Goal: Transaction & Acquisition: Purchase product/service

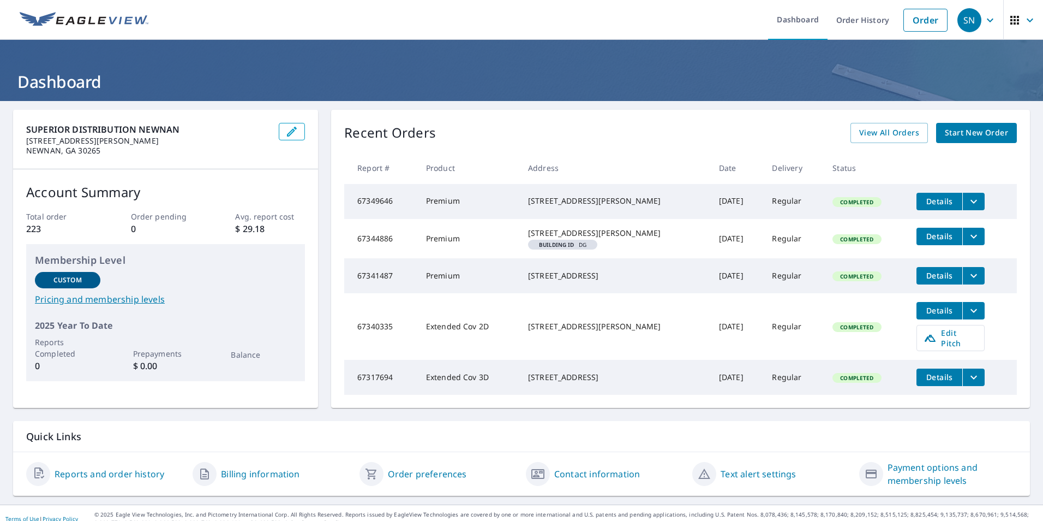
click at [954, 133] on span "Start New Order" at bounding box center [976, 133] width 63 height 14
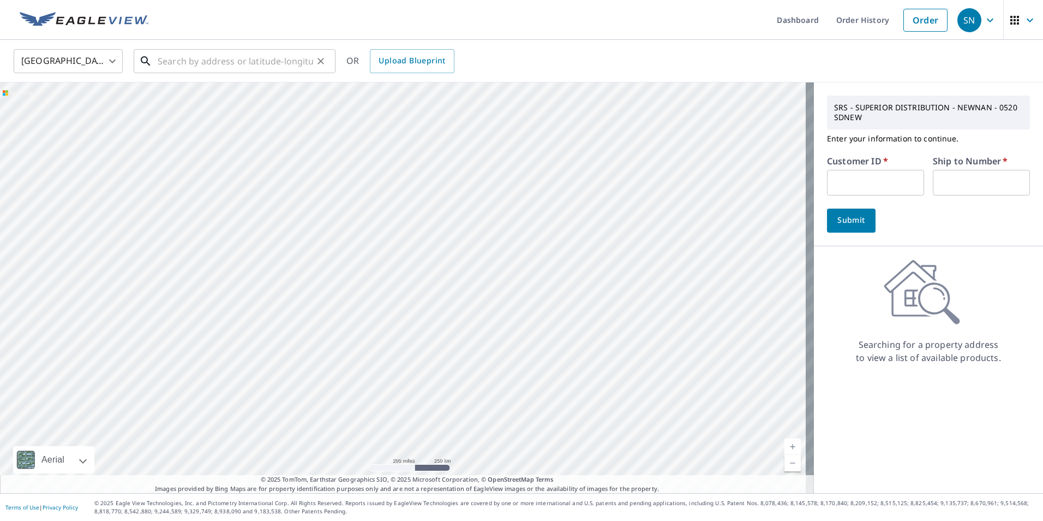
drag, startPoint x: 208, startPoint y: 62, endPoint x: 195, endPoint y: 62, distance: 13.1
click at [207, 62] on input "text" at bounding box center [236, 61] width 156 height 31
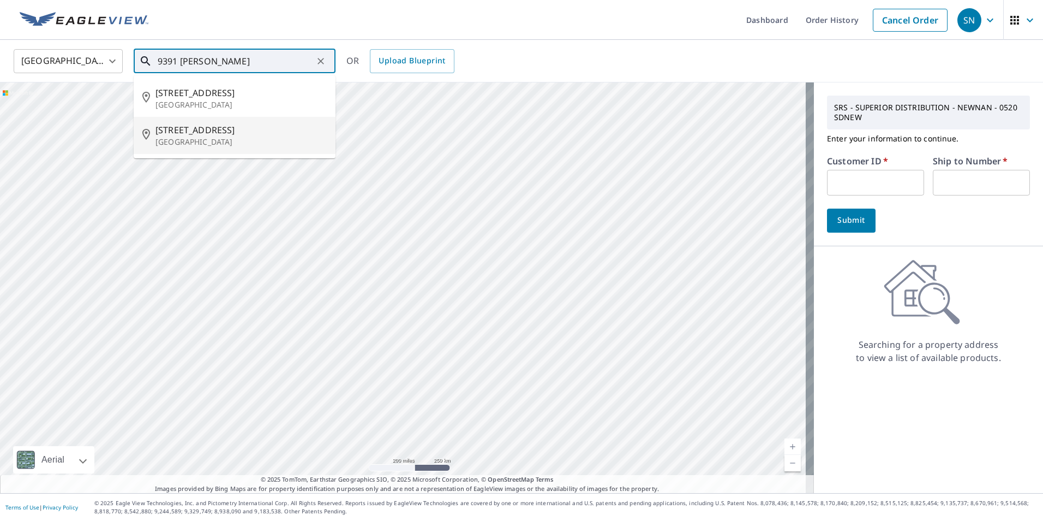
click at [199, 130] on span "[STREET_ADDRESS]" at bounding box center [241, 129] width 171 height 13
type input "[STREET_ADDRESS][PERSON_NAME]"
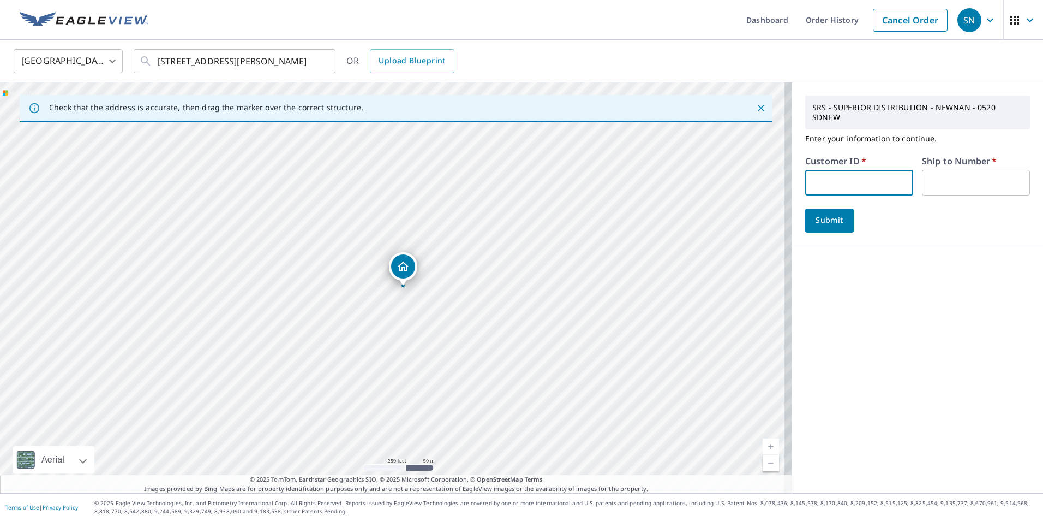
click at [829, 181] on input "text" at bounding box center [859, 183] width 108 height 26
type input "mrf130"
type input "1"
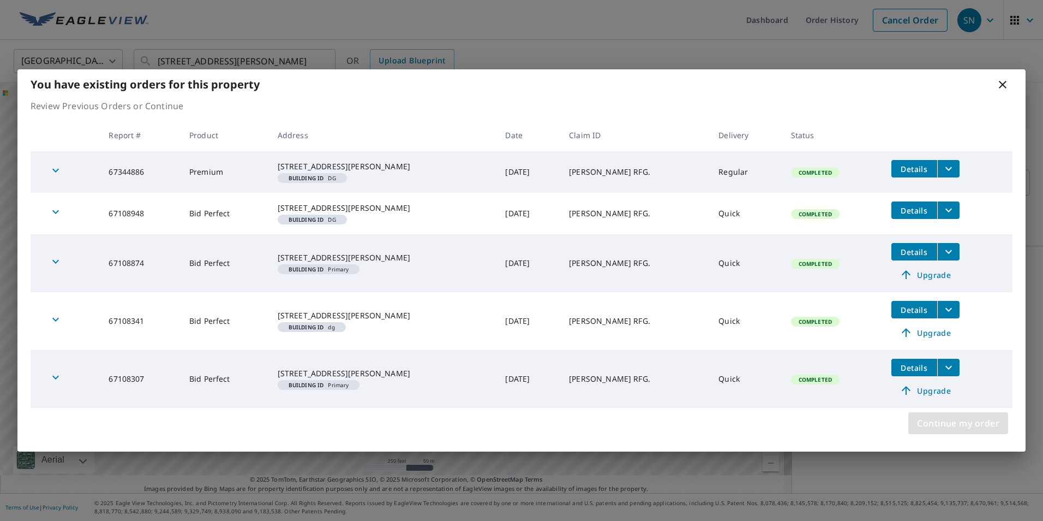
click at [971, 431] on span "Continue my order" at bounding box center [958, 422] width 82 height 15
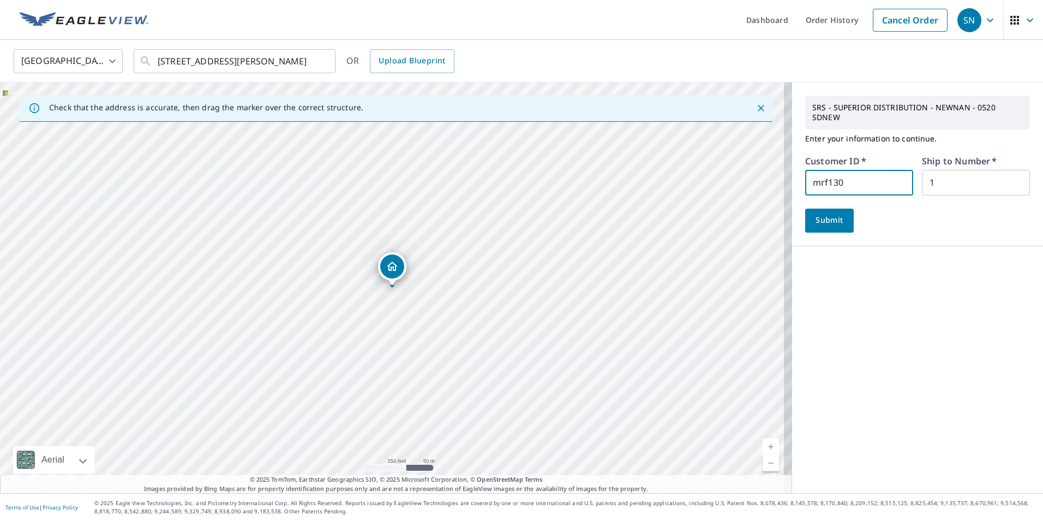
click at [815, 213] on span "Submit" at bounding box center [829, 220] width 31 height 14
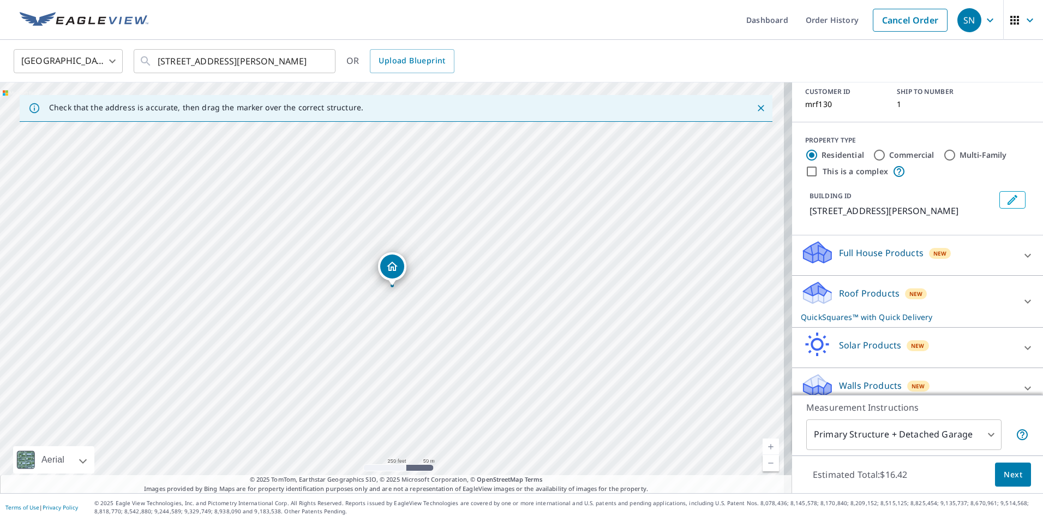
scroll to position [96, 0]
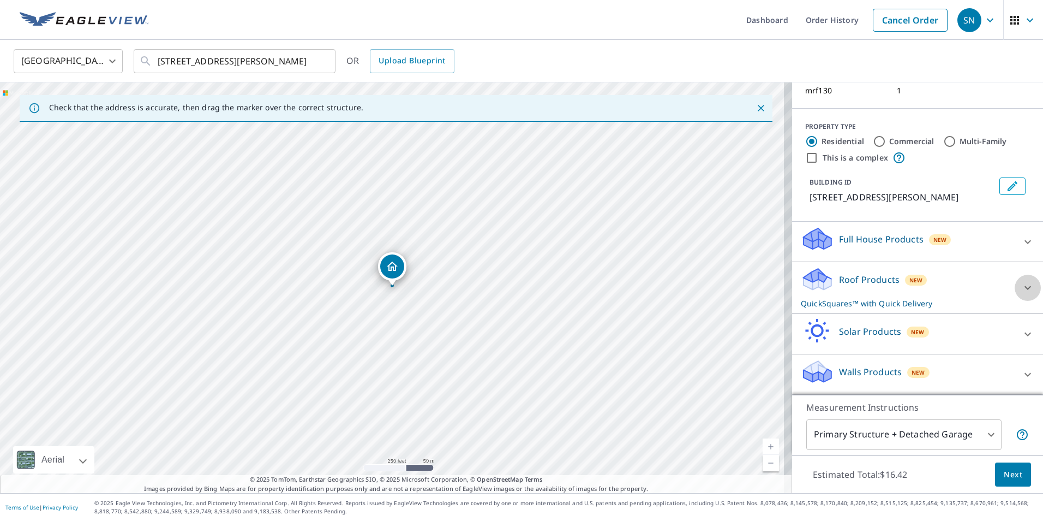
click at [1021, 288] on icon at bounding box center [1027, 287] width 13 height 13
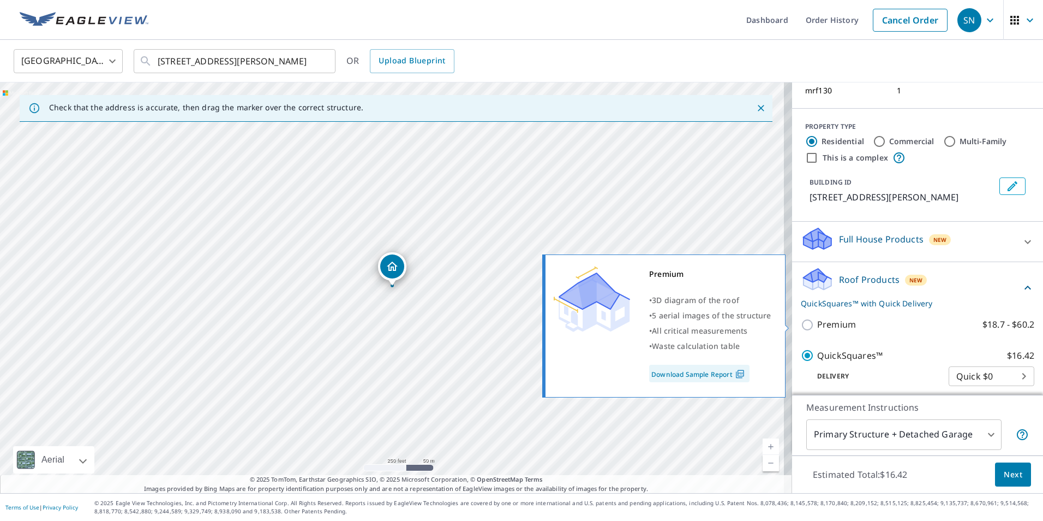
click at [802, 322] on input "Premium $18.7 - $60.2" at bounding box center [809, 324] width 16 height 13
checkbox input "true"
checkbox input "false"
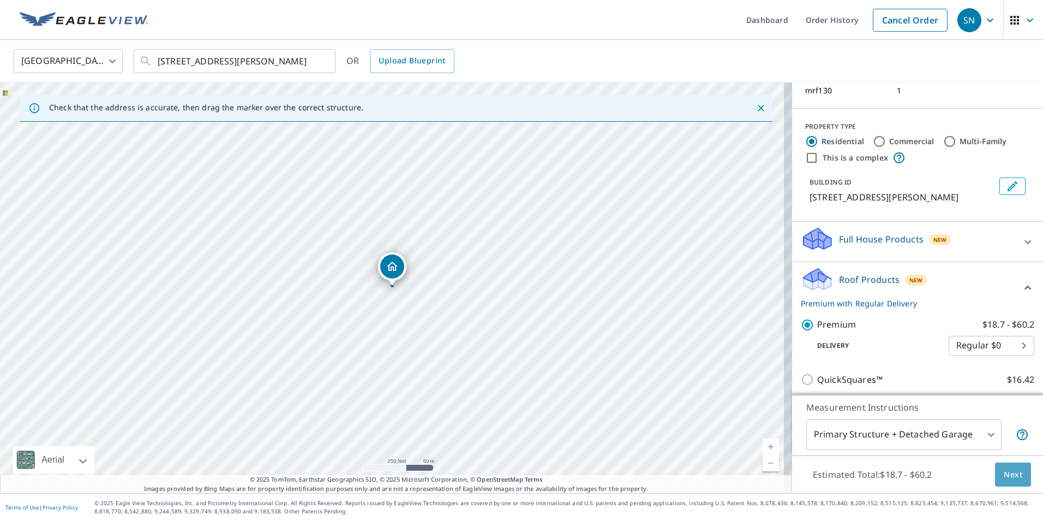
click at [1004, 475] on span "Next" at bounding box center [1013, 475] width 19 height 14
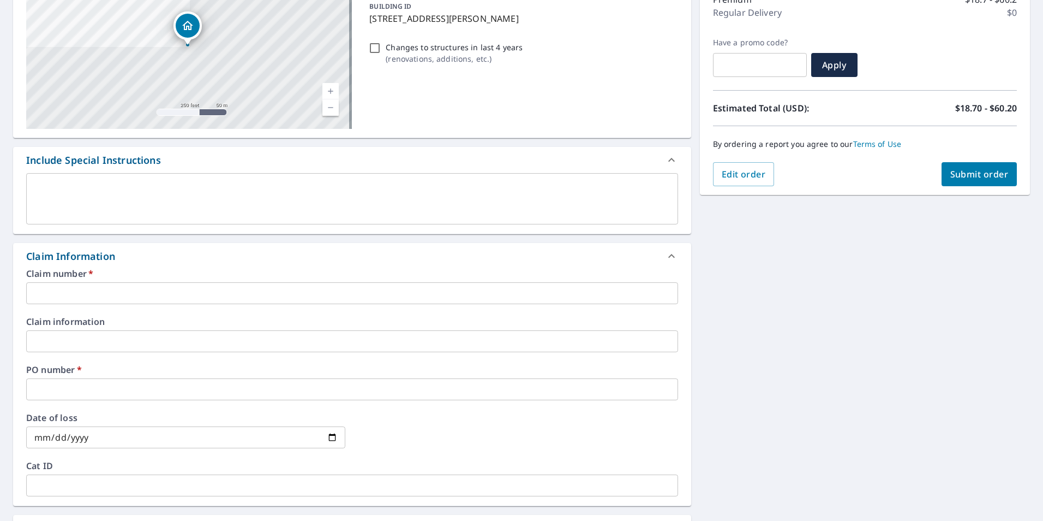
scroll to position [273, 0]
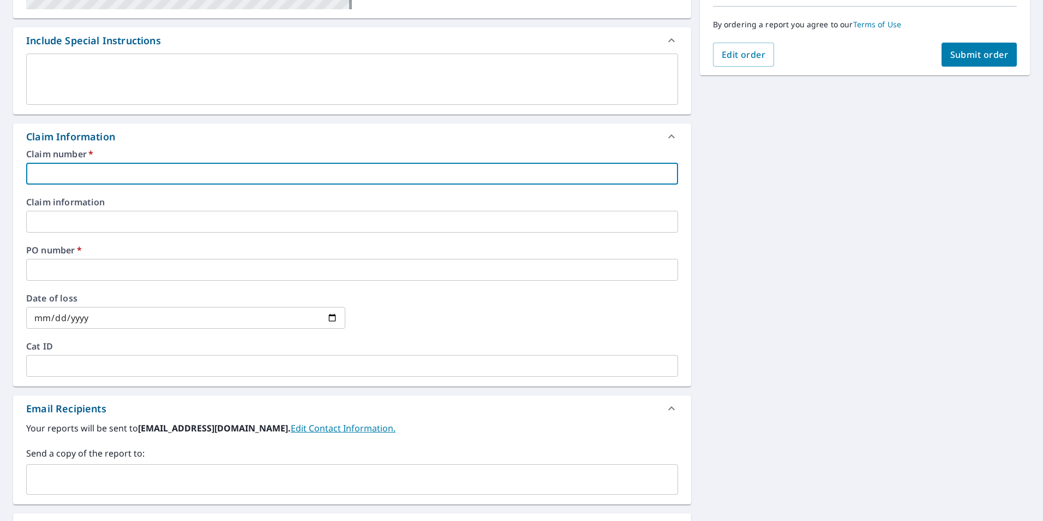
click at [105, 170] on input "text" at bounding box center [352, 174] width 652 height 22
type input "m"
checkbox input "true"
type input "mo"
checkbox input "true"
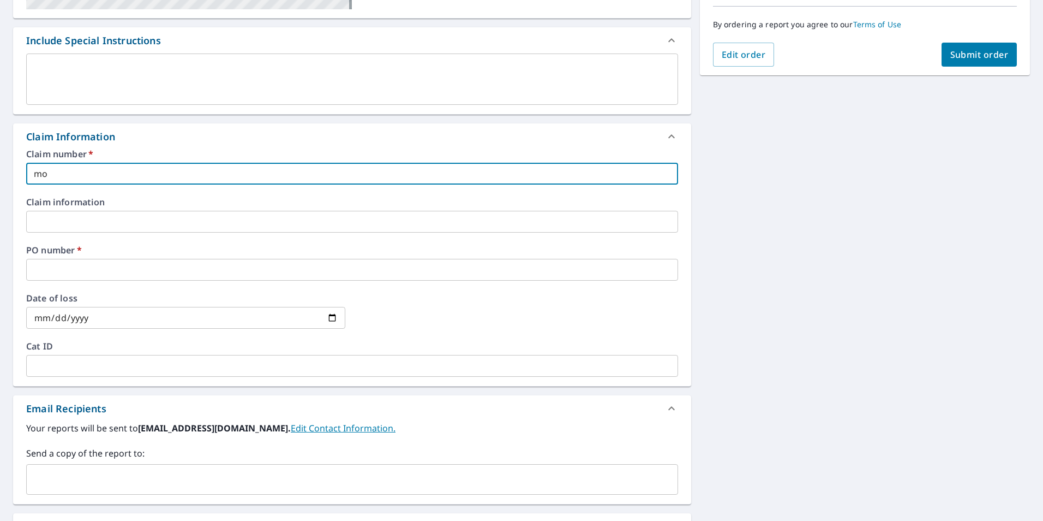
type input "mor"
checkbox input "true"
type input "morr"
checkbox input "true"
type input "morro"
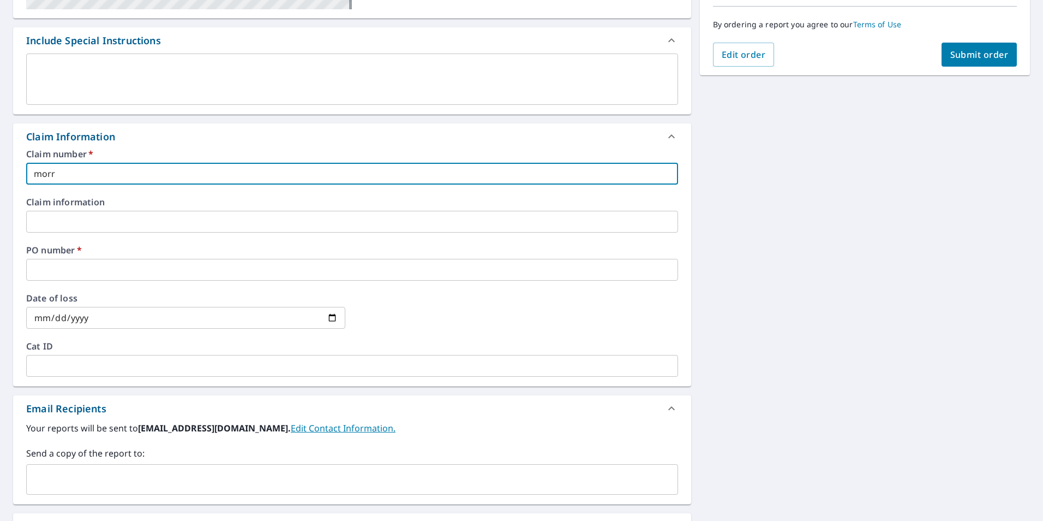
checkbox input "true"
type input "[PERSON_NAME]"
checkbox input "true"
type input "morro"
checkbox input "true"
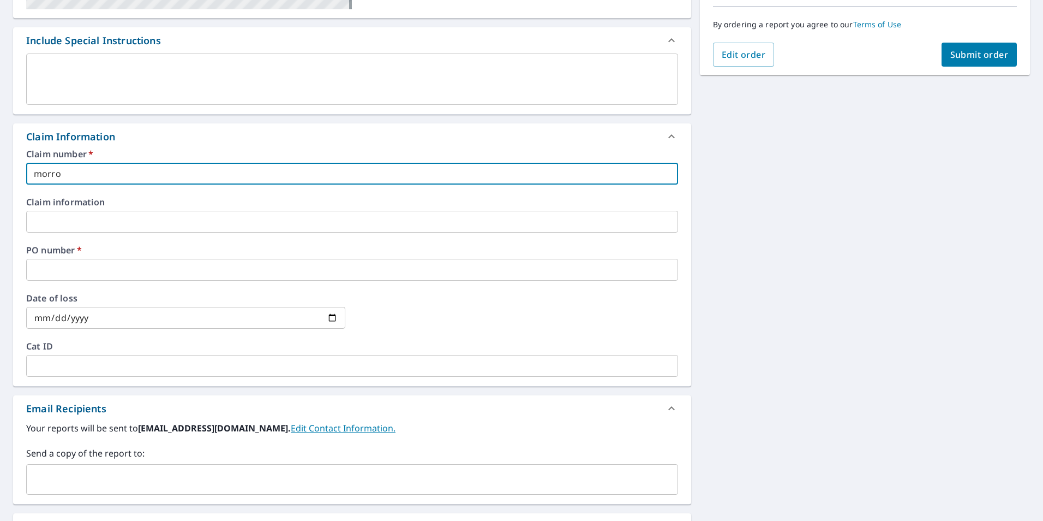
type input "morr"
checkbox input "true"
type input "mor"
checkbox input "true"
type input "m"
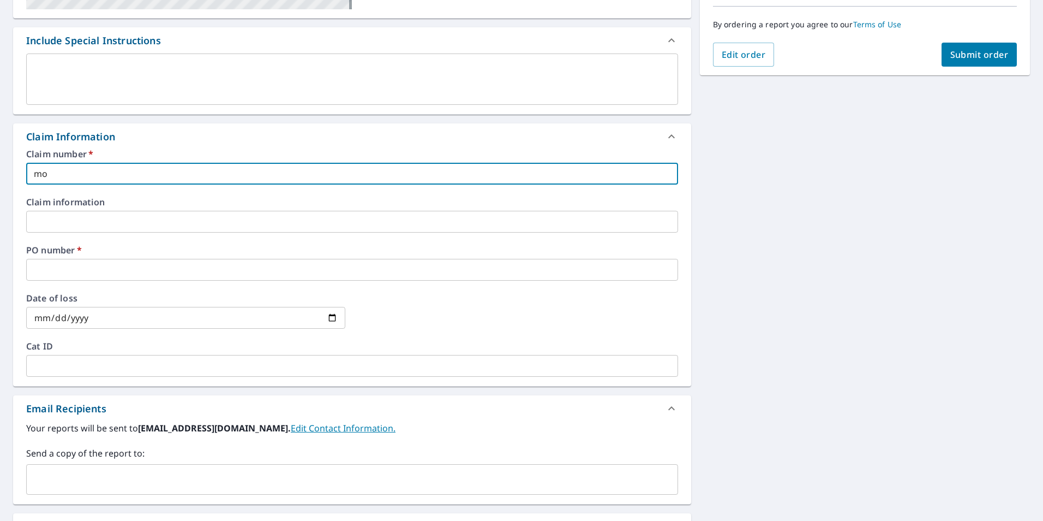
checkbox input "true"
type input "M"
checkbox input "true"
type input "MO"
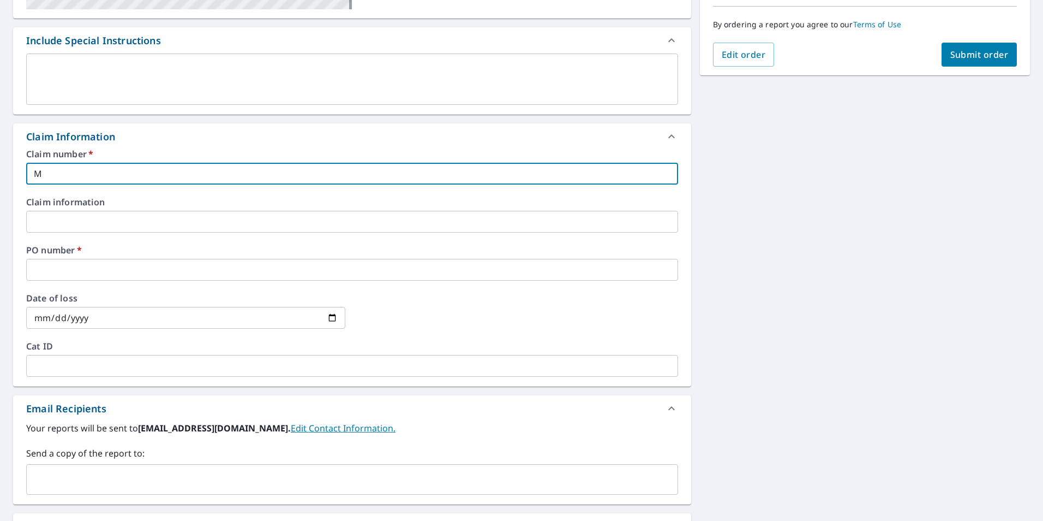
checkbox input "true"
type input "MOR"
checkbox input "true"
type input "MORR"
checkbox input "true"
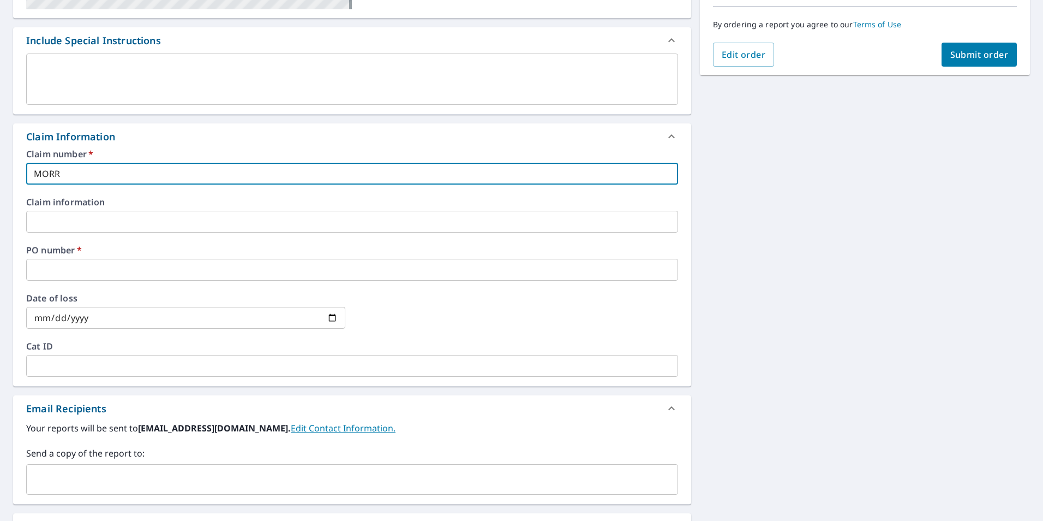
type input "MORRO"
checkbox input "true"
type input "MORROR"
checkbox input "true"
type input "MORRO"
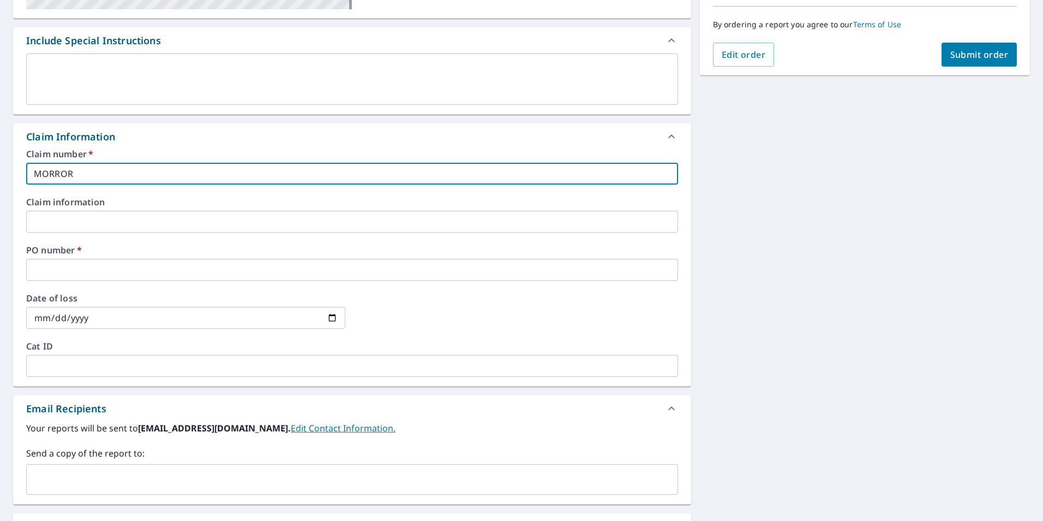
checkbox input "true"
type input "[PERSON_NAME]"
checkbox input "true"
type input "[PERSON_NAME]"
checkbox input "true"
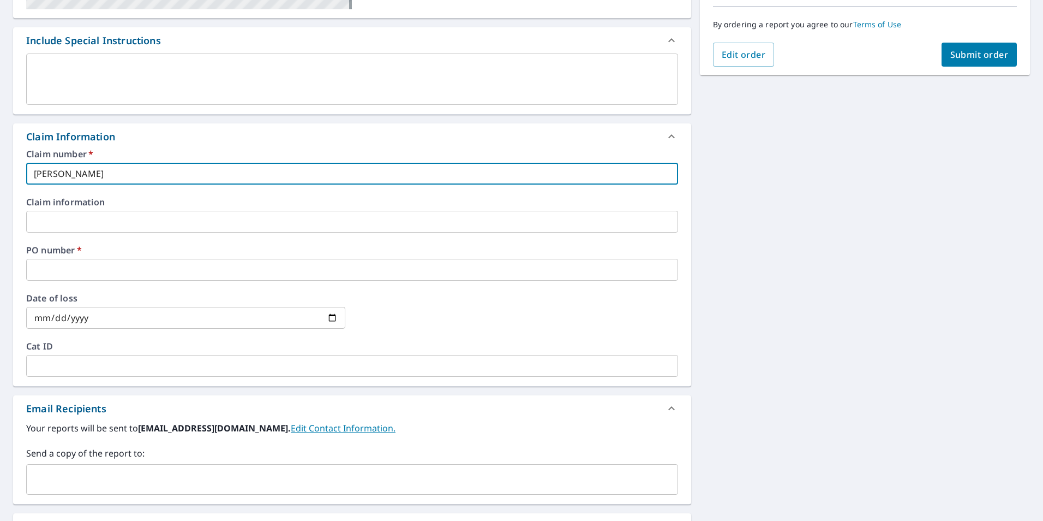
type input "[PERSON_NAME] R"
checkbox input "true"
type input "[PERSON_NAME]"
checkbox input "true"
type input "[PERSON_NAME] ROO"
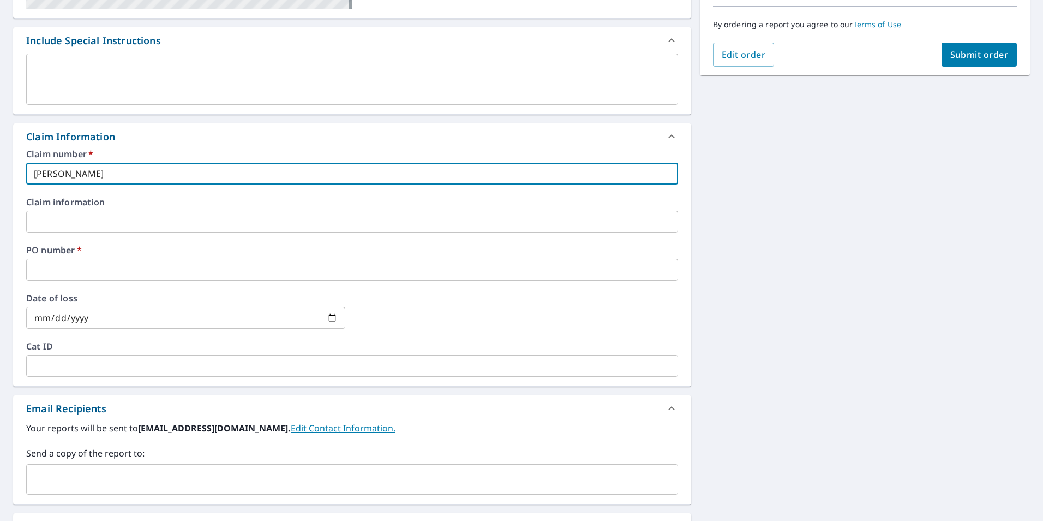
checkbox input "true"
type input "[PERSON_NAME] ROOF"
checkbox input "true"
type input "[PERSON_NAME] ROOFI"
checkbox input "true"
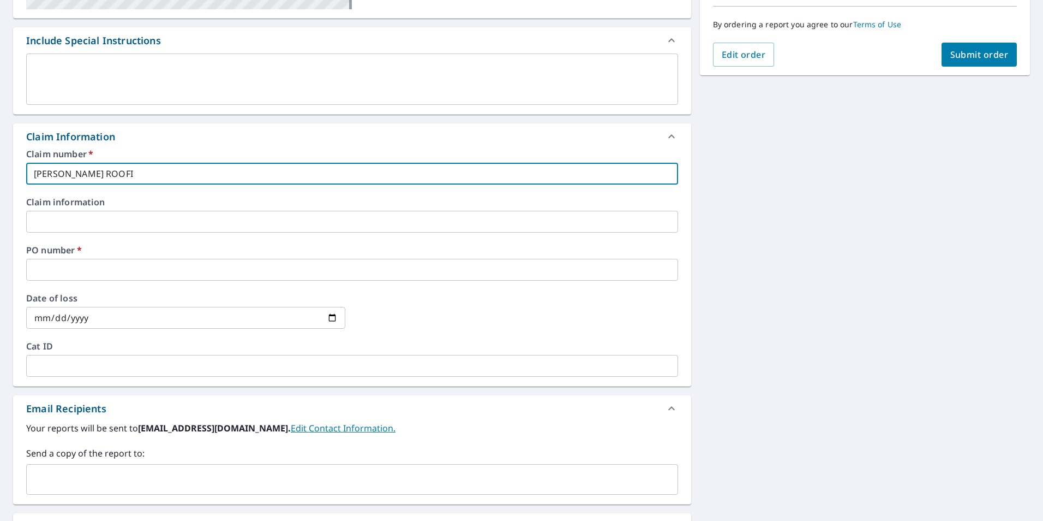
type input "[PERSON_NAME] ROOFIN"
checkbox input "true"
type input "[PERSON_NAME] ROOFING"
checkbox input "true"
type input "[PERSON_NAME] ROOFING"
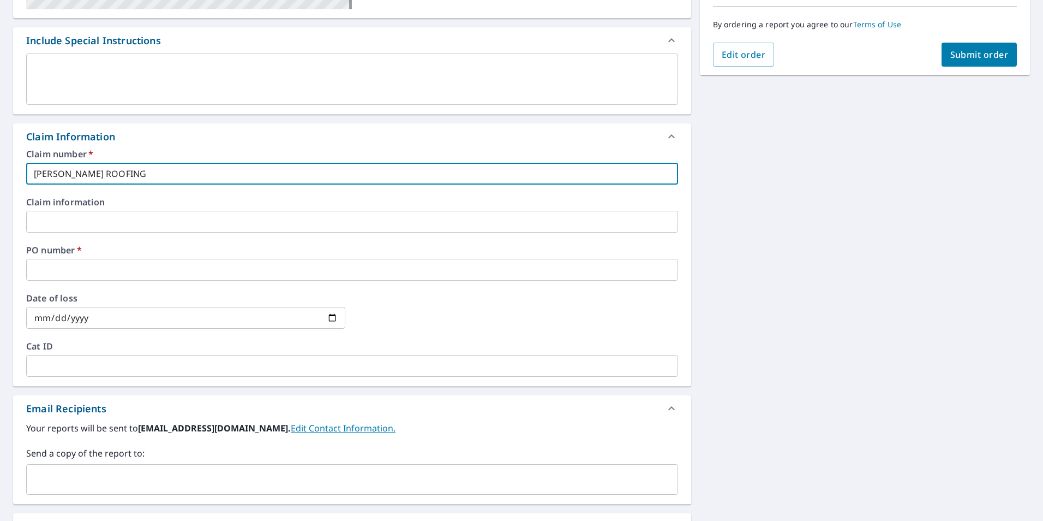
click at [51, 268] on input "text" at bounding box center [352, 270] width 652 height 22
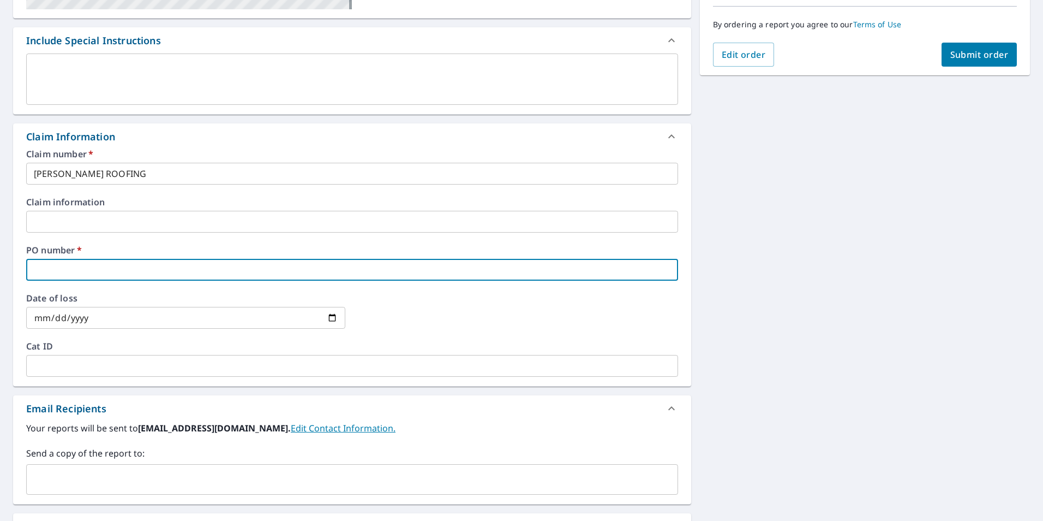
type input "9"
checkbox input "true"
type input "93"
checkbox input "true"
type input "939"
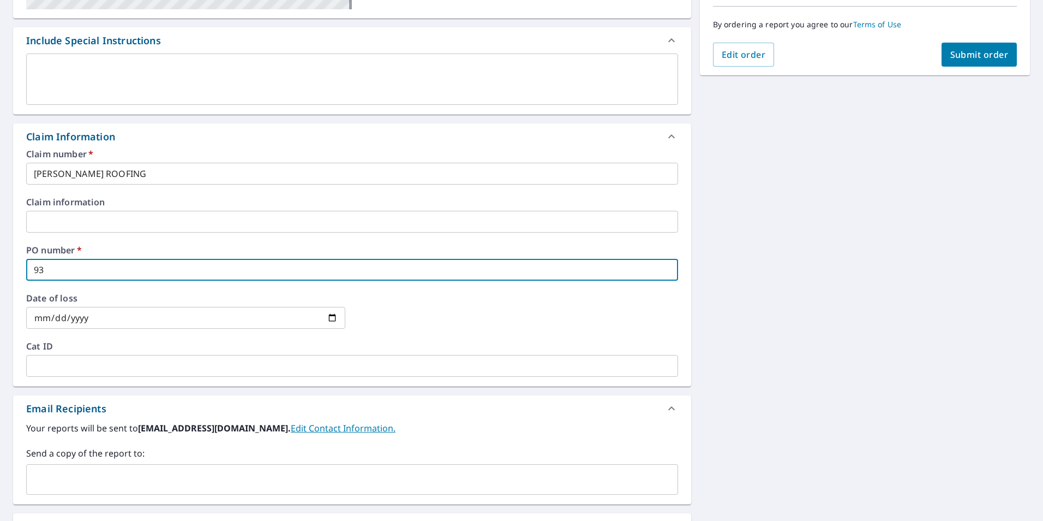
checkbox input "true"
type input "9391"
checkbox input "true"
type input "9391"
checkbox input "true"
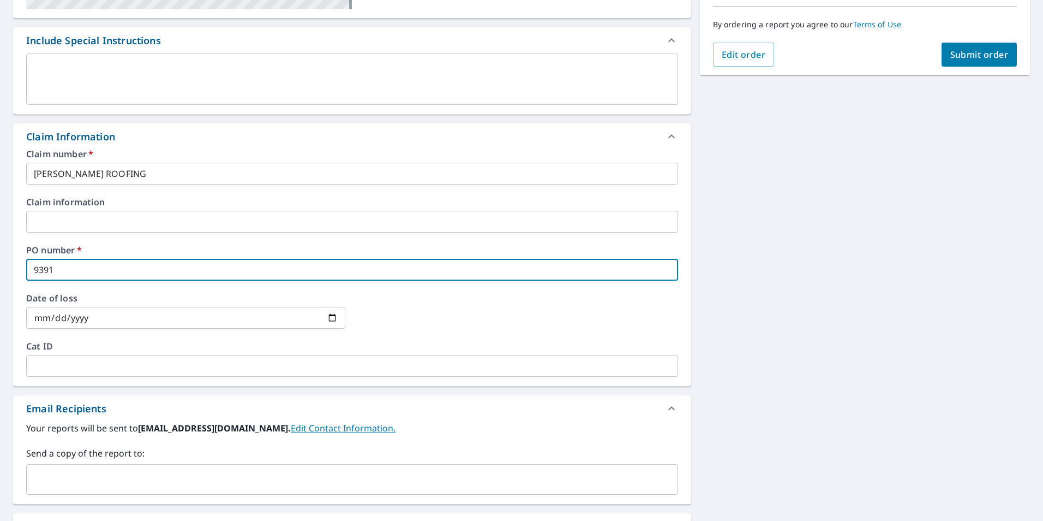
type input "9391 W"
checkbox input "true"
type input "9391 WN"
checkbox input "true"
type input "9391 W"
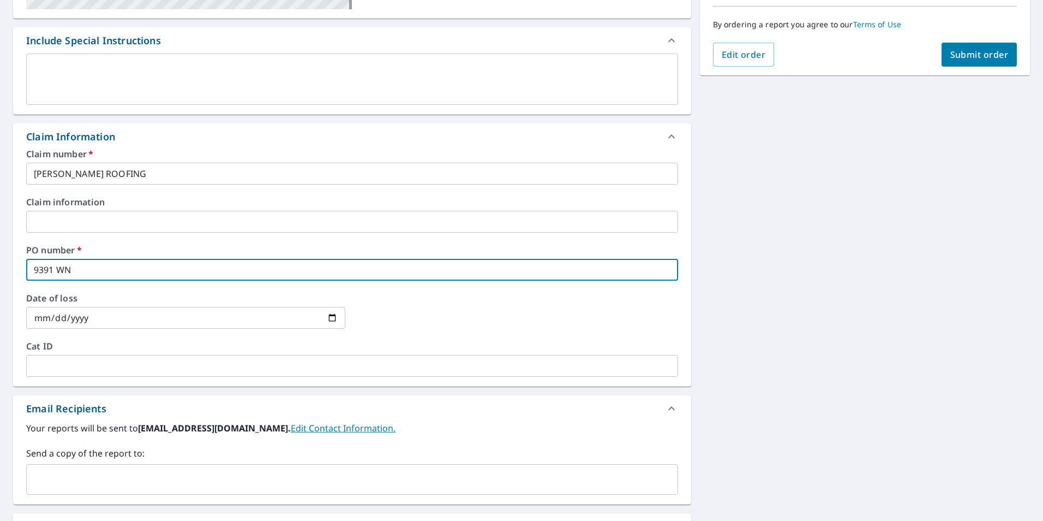
checkbox input "true"
type input "9391 WE"
checkbox input "true"
type input "9391 WEN"
checkbox input "true"
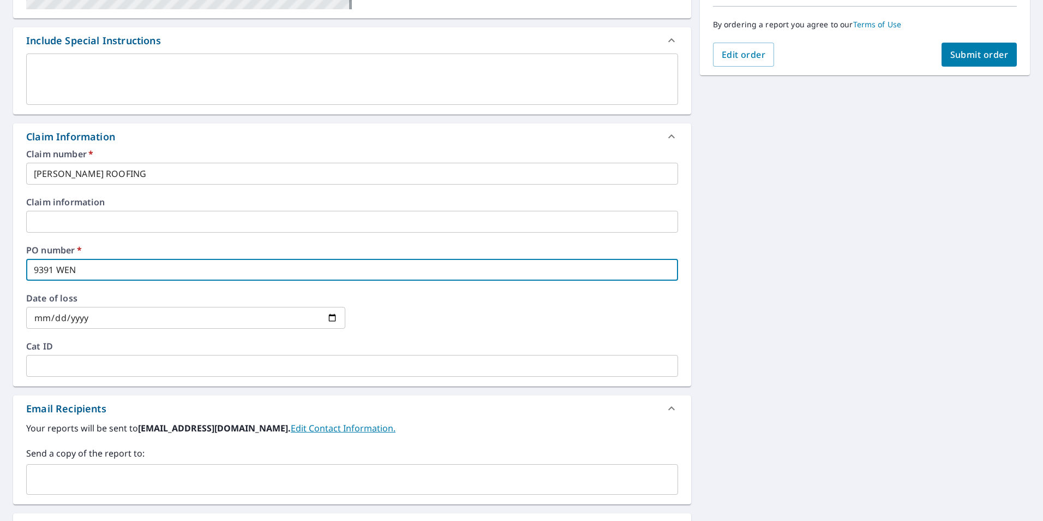
type input "9391 WEND"
checkbox input "true"
type input "9391 WENDO"
checkbox input "true"
type input "9391 [PERSON_NAME]"
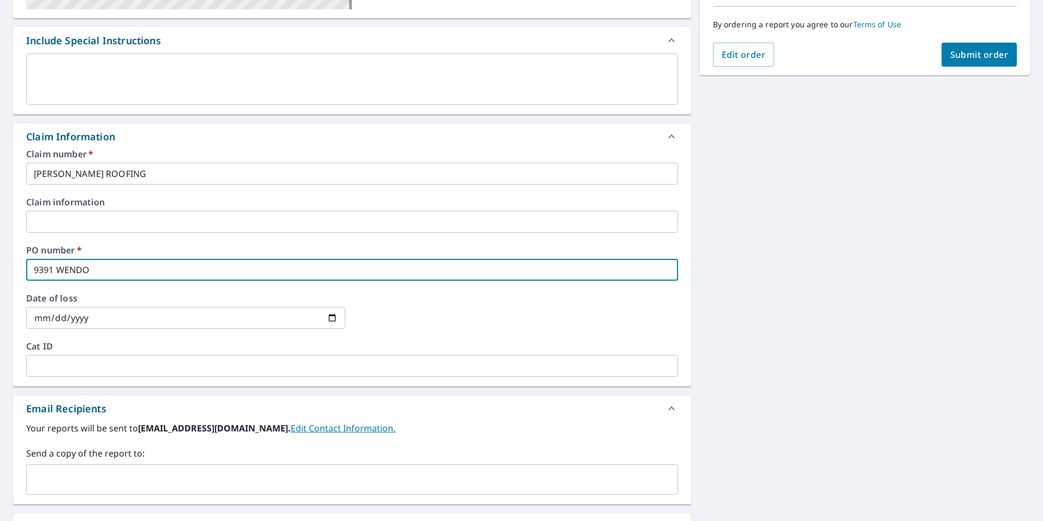
checkbox input "true"
type input "9391 WENDOVE"
checkbox input "true"
type input "9391 [PERSON_NAME]"
checkbox input "true"
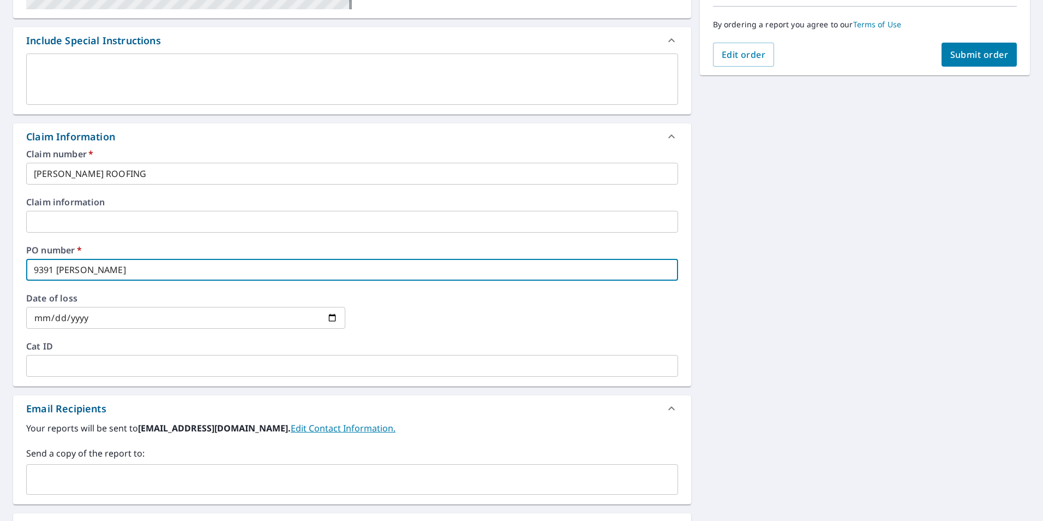
type input "9391 [PERSON_NAME]"
checkbox input "true"
type input "9391 WENDOVER C"
checkbox input "true"
type input "[STREET_ADDRESS]"
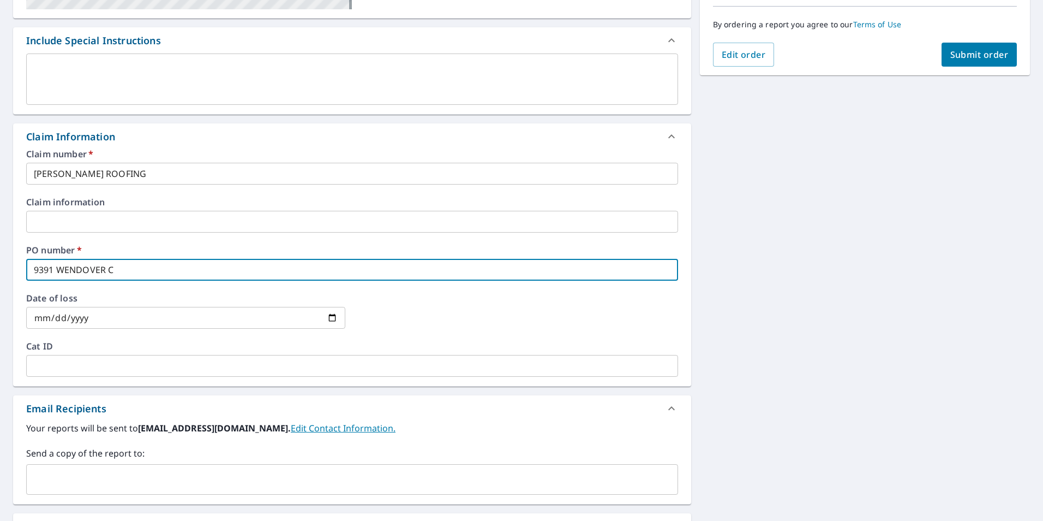
checkbox input "true"
type input "[STREET_ADDRESS]"
checkbox input "true"
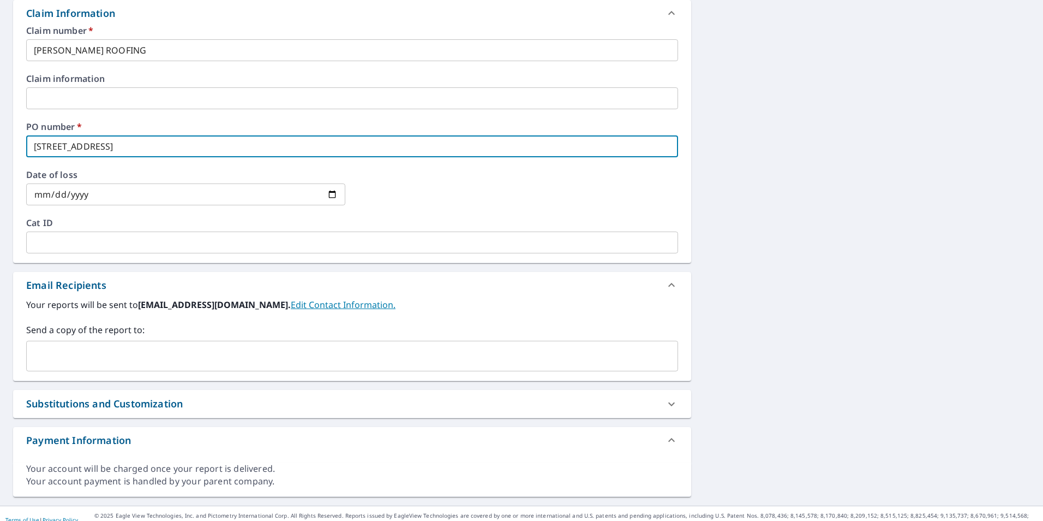
scroll to position [409, 0]
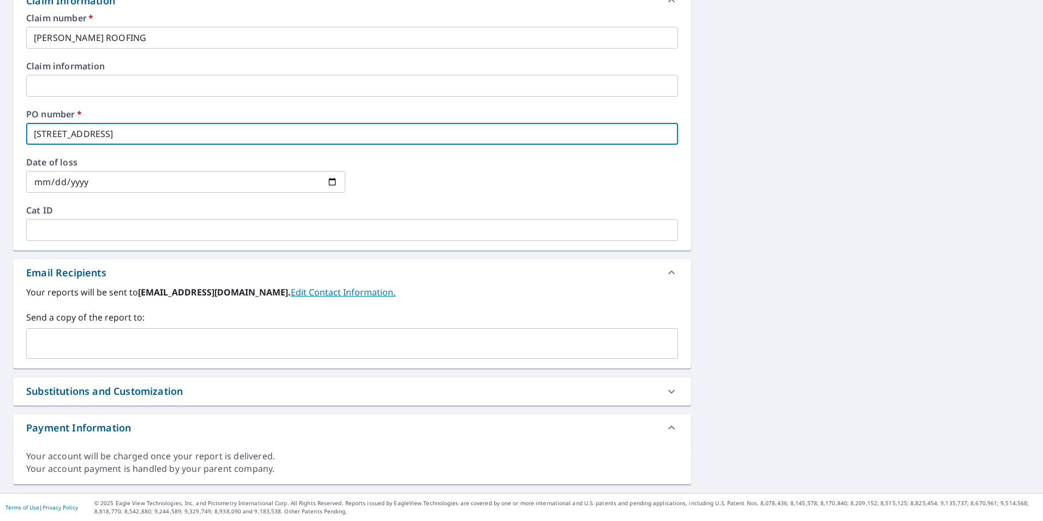
type input "[STREET_ADDRESS]"
click at [75, 344] on input "text" at bounding box center [344, 343] width 626 height 21
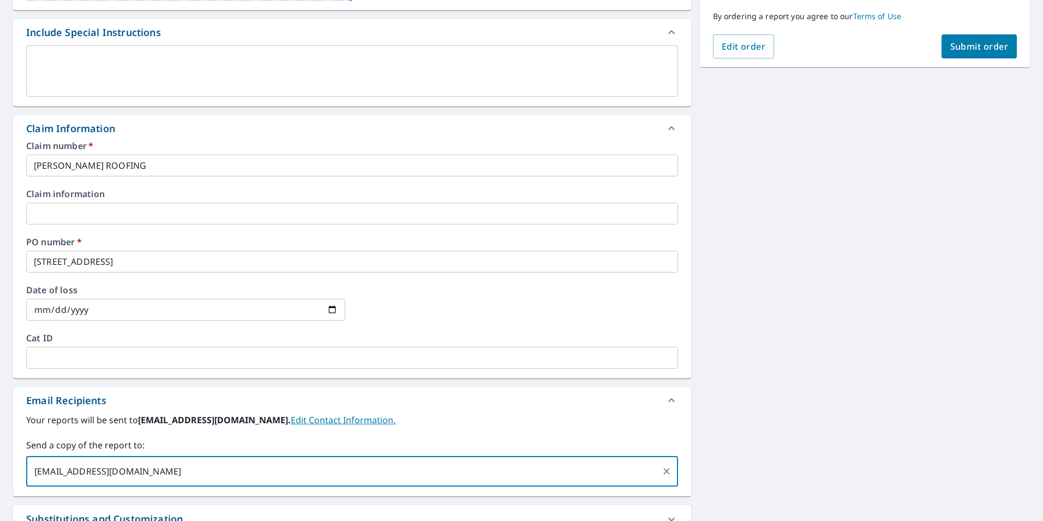
scroll to position [245, 0]
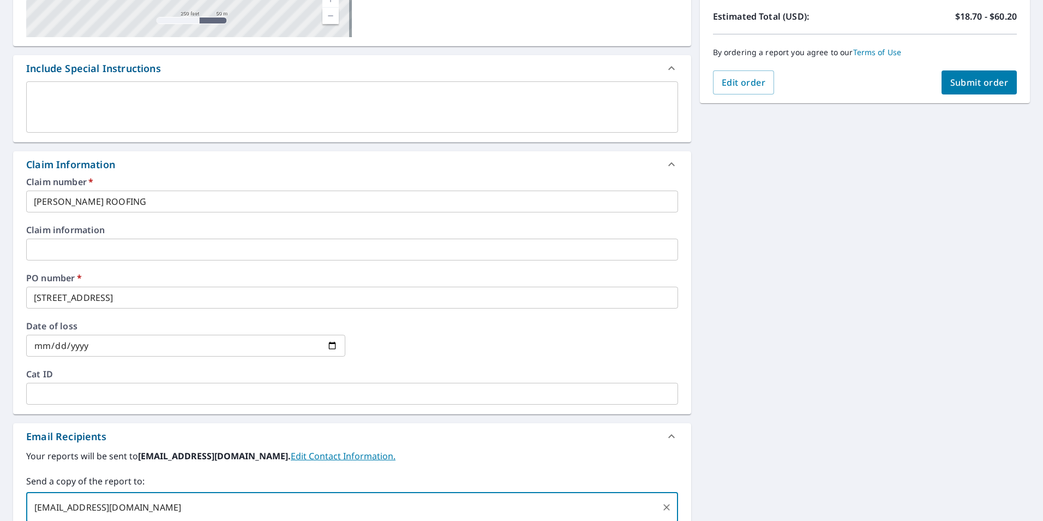
type input "[EMAIL_ADDRESS][DOMAIN_NAME]"
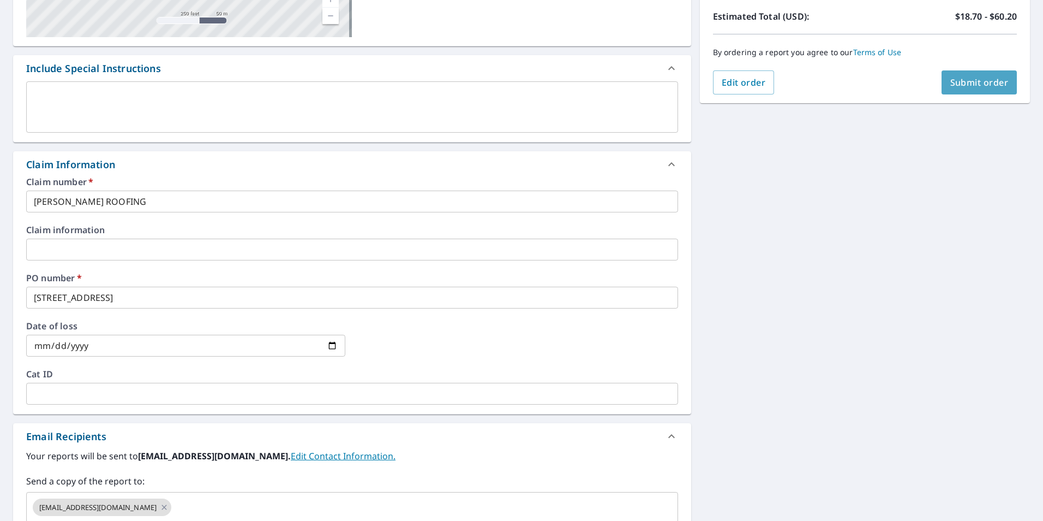
click at [958, 82] on span "Submit order" at bounding box center [979, 82] width 58 height 12
checkbox input "true"
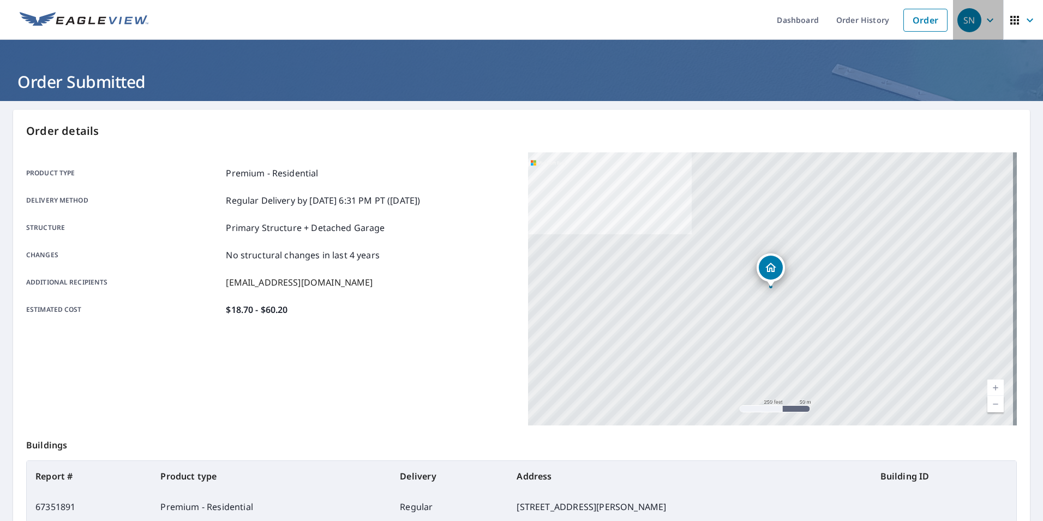
click at [984, 18] on icon "button" at bounding box center [990, 20] width 13 height 13
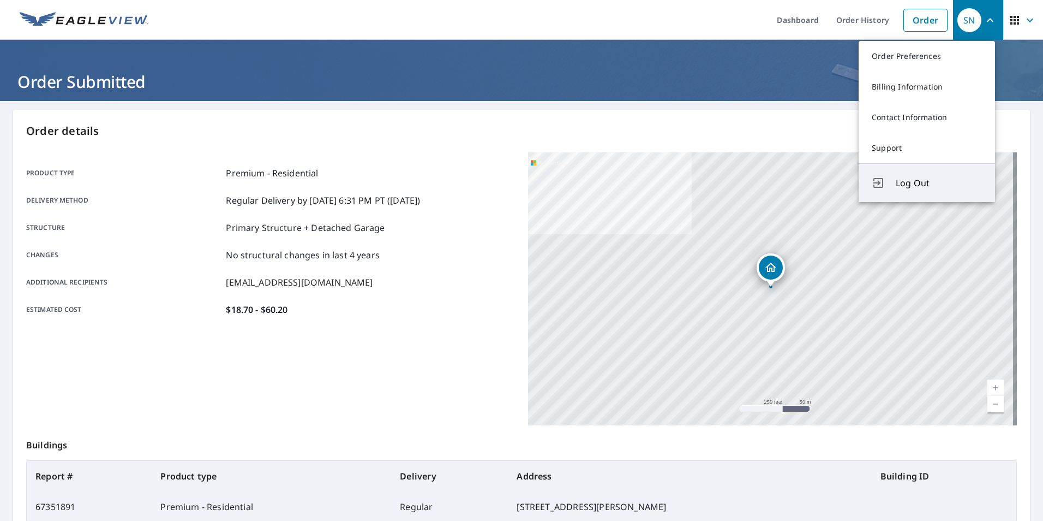
click at [906, 183] on span "Log Out" at bounding box center [939, 182] width 86 height 13
